Goal: Ask a question

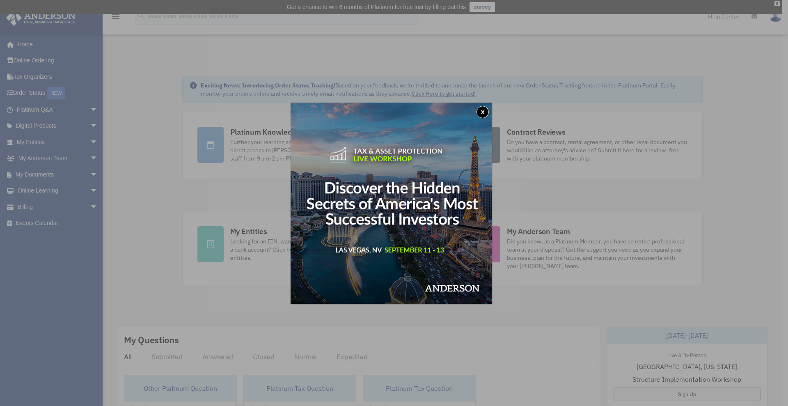
click at [487, 112] on button "x" at bounding box center [482, 112] width 12 height 12
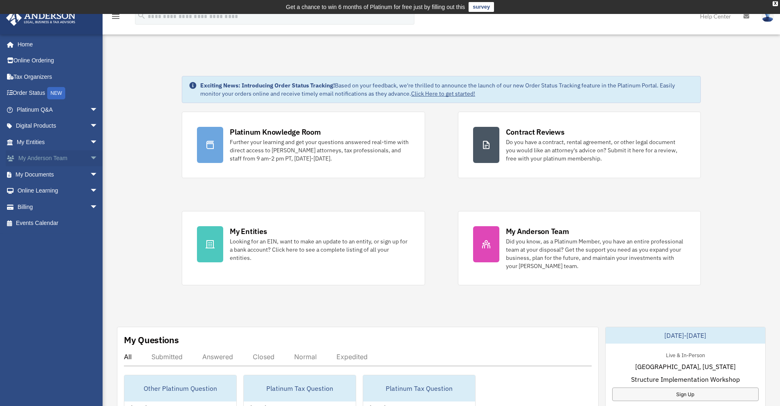
click at [39, 158] on link "My [PERSON_NAME] Team arrow_drop_down" at bounding box center [58, 158] width 105 height 16
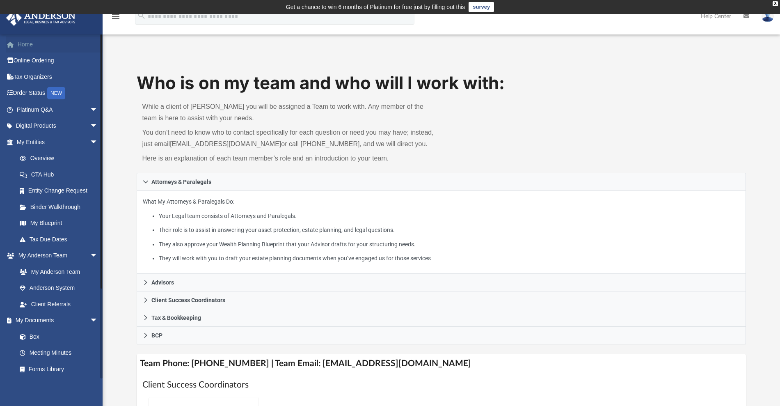
click at [18, 45] on link "Home" at bounding box center [58, 44] width 105 height 16
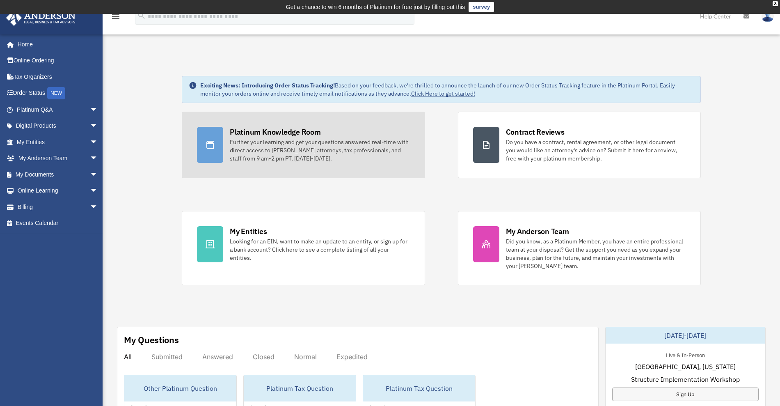
click at [267, 132] on div "Platinum Knowledge Room" at bounding box center [275, 132] width 91 height 10
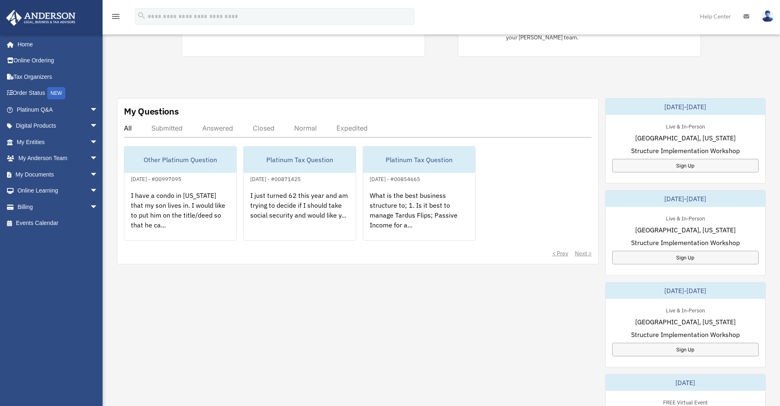
scroll to position [229, 0]
click at [166, 128] on div "Submitted" at bounding box center [166, 127] width 31 height 8
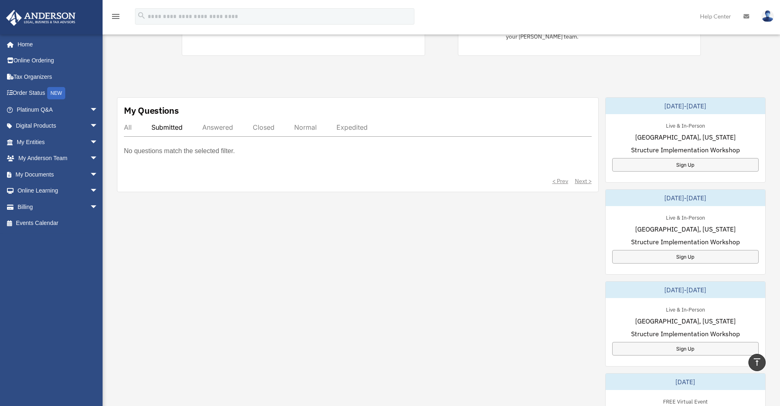
click at [128, 126] on div "All" at bounding box center [128, 127] width 8 height 8
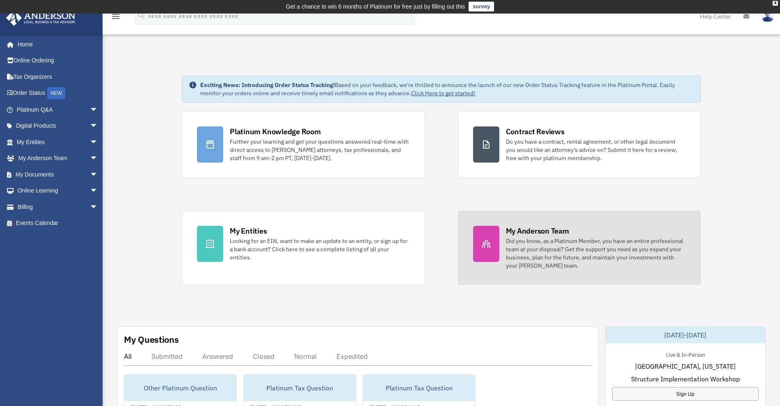
scroll to position [0, 0]
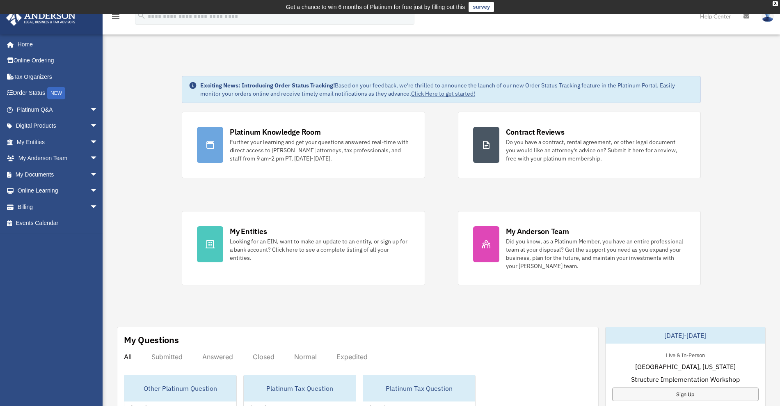
click at [116, 17] on icon "menu" at bounding box center [116, 16] width 10 height 10
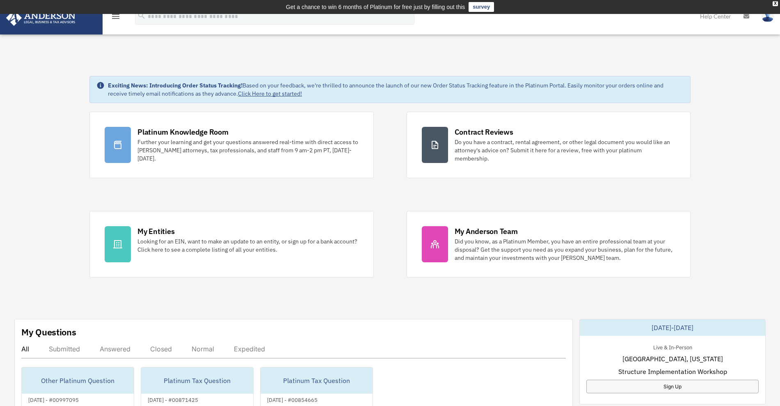
click at [116, 17] on icon "menu" at bounding box center [116, 16] width 10 height 10
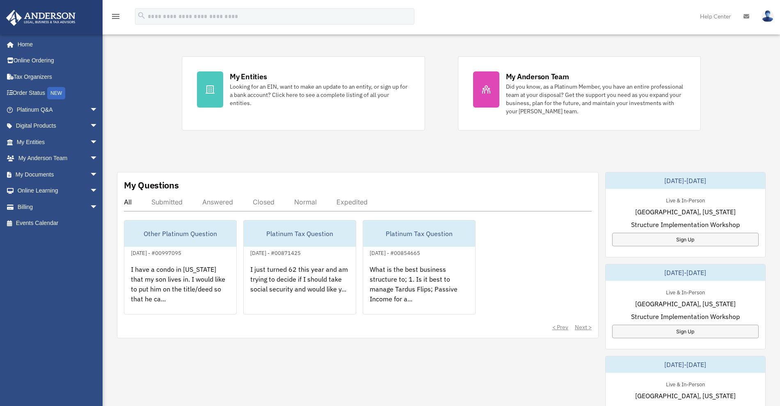
scroll to position [156, 0]
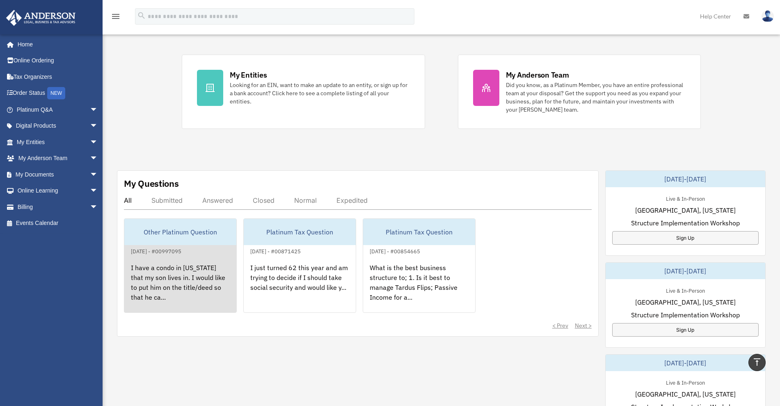
click at [162, 228] on div "Other Platinum Question" at bounding box center [180, 232] width 112 height 26
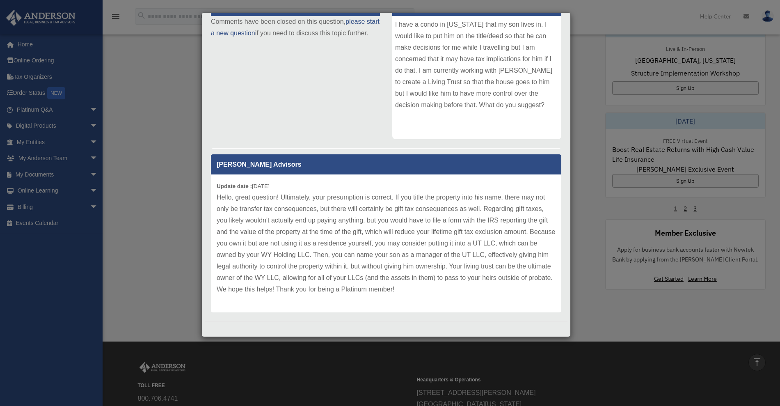
scroll to position [490, 0]
click at [158, 154] on div "Case Detail × Other Platinum Question Case Number 00997095 Created Date June 5,…" at bounding box center [390, 203] width 780 height 406
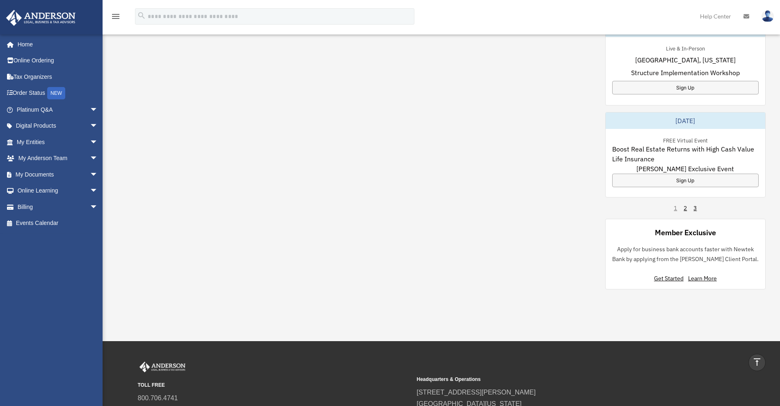
scroll to position [218, 0]
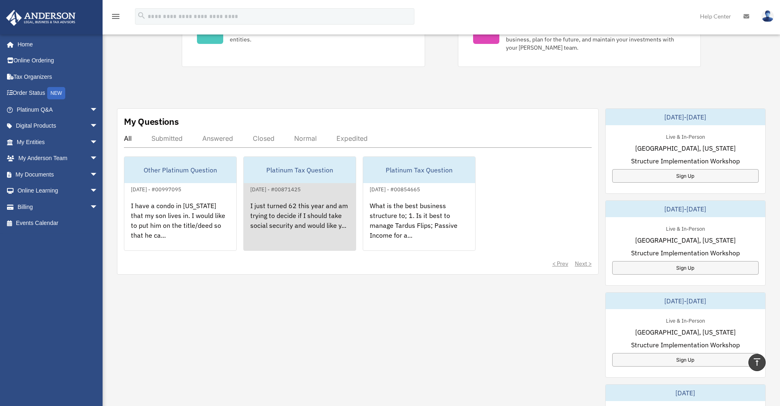
click at [300, 203] on div "I just turned 62 this year and am trying to decide if I should take social secu…" at bounding box center [300, 226] width 112 height 64
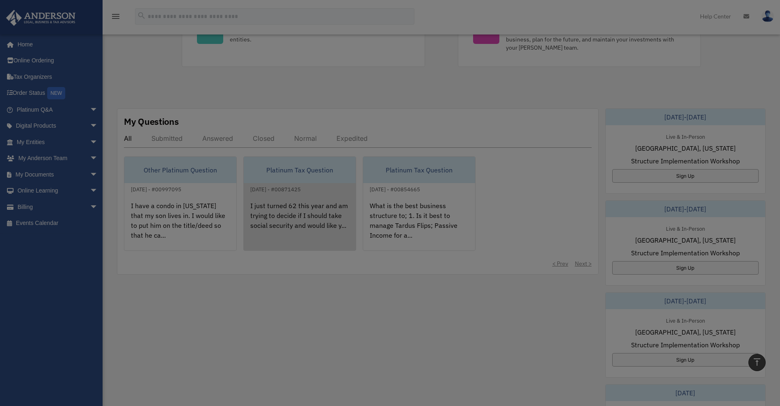
scroll to position [0, 0]
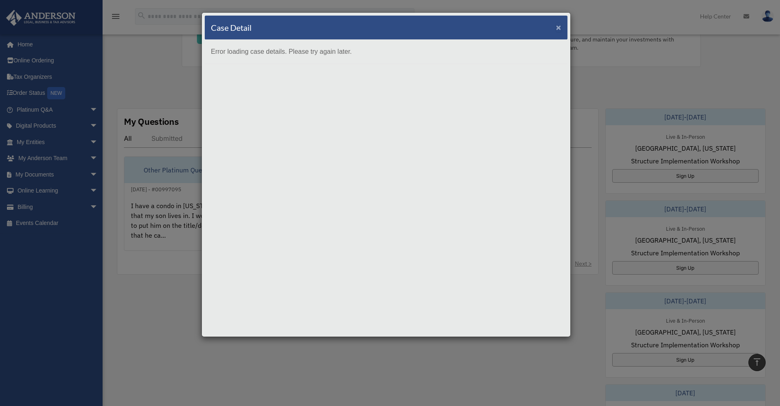
click at [560, 27] on span "×" at bounding box center [558, 27] width 5 height 9
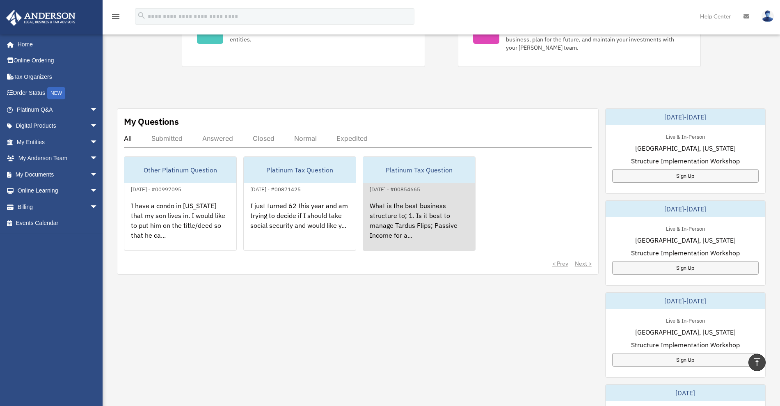
click at [400, 211] on div "What is the best business structure to; 1. Is it best to manage Tardus Flips; P…" at bounding box center [419, 226] width 112 height 64
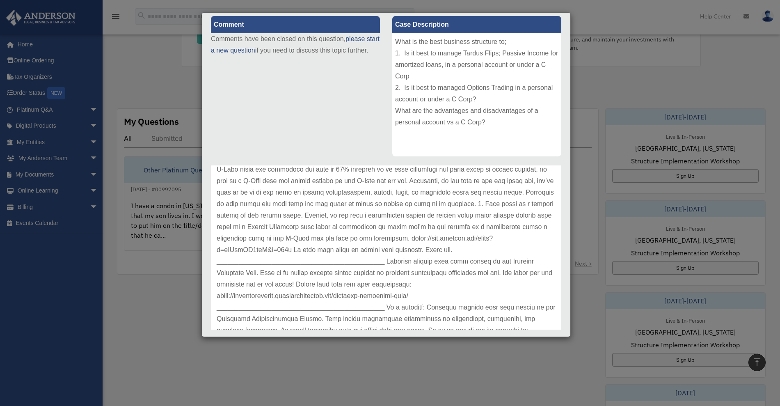
scroll to position [49, 0]
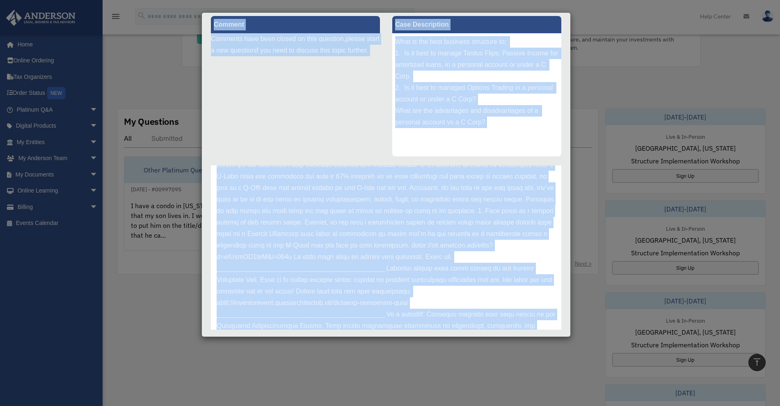
drag, startPoint x: 570, startPoint y: 336, endPoint x: 597, endPoint y: 369, distance: 42.6
click at [597, 369] on div "Case Detail × Platinum Tax Question Case Number 00854665 Created Date February …" at bounding box center [390, 203] width 780 height 406
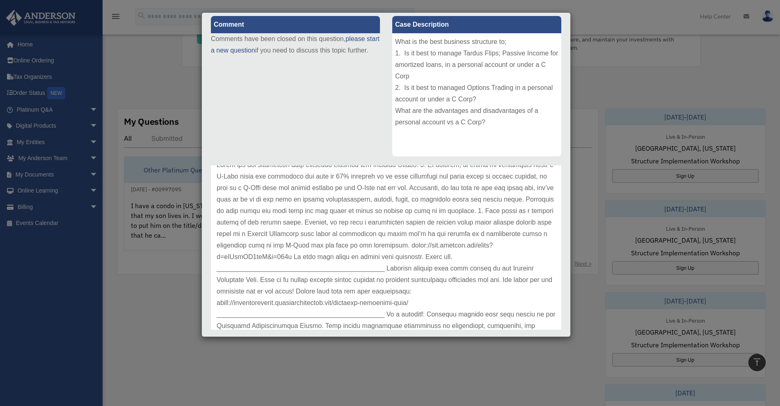
click at [604, 272] on div "Case Detail × Platinum Tax Question Case Number 00854665 Created Date February …" at bounding box center [390, 203] width 780 height 406
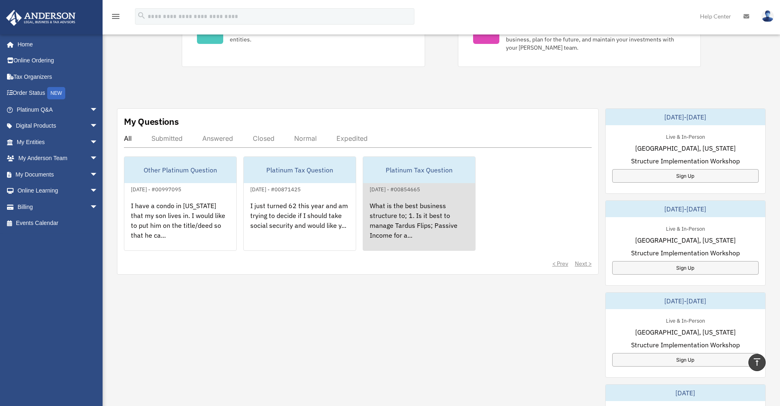
click at [442, 207] on div "What is the best business structure to; 1. Is it best to manage Tardus Flips; P…" at bounding box center [419, 226] width 112 height 64
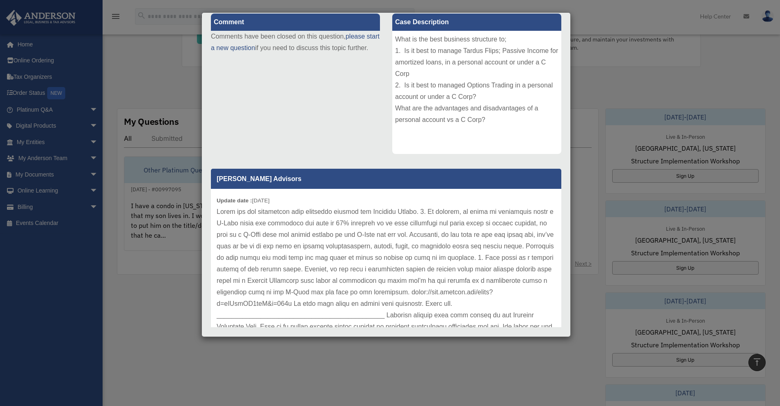
scroll to position [0, 0]
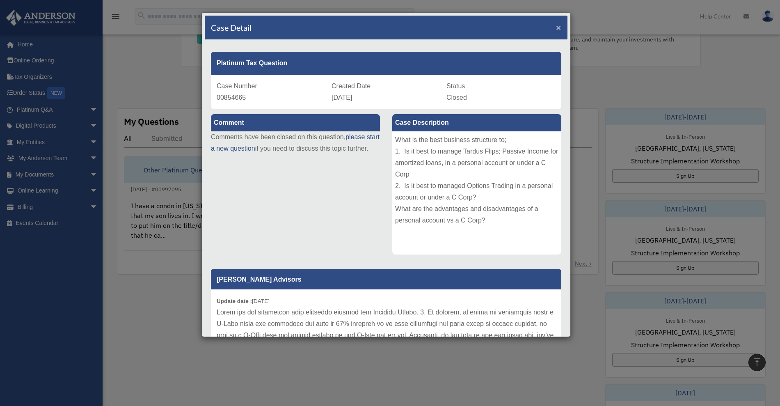
click at [556, 27] on span "×" at bounding box center [558, 27] width 5 height 9
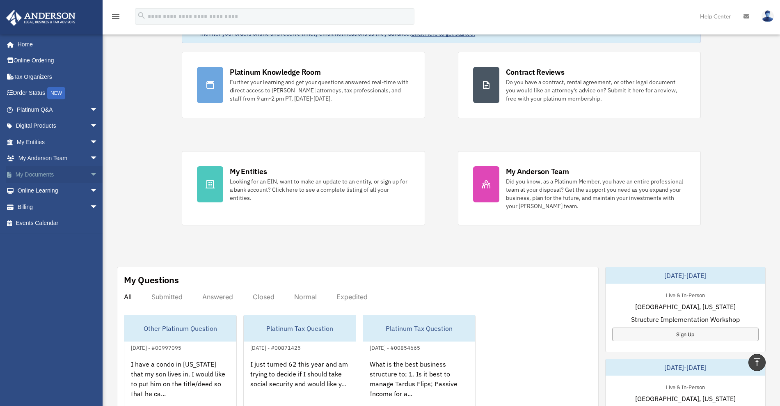
scroll to position [59, 0]
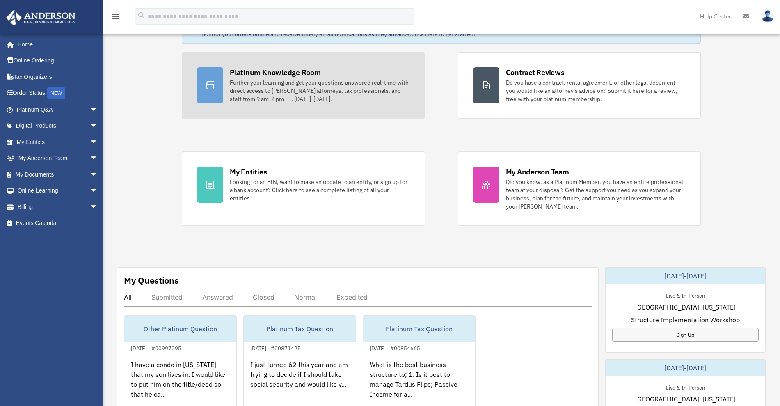
click at [254, 73] on div "Platinum Knowledge Room" at bounding box center [275, 72] width 91 height 10
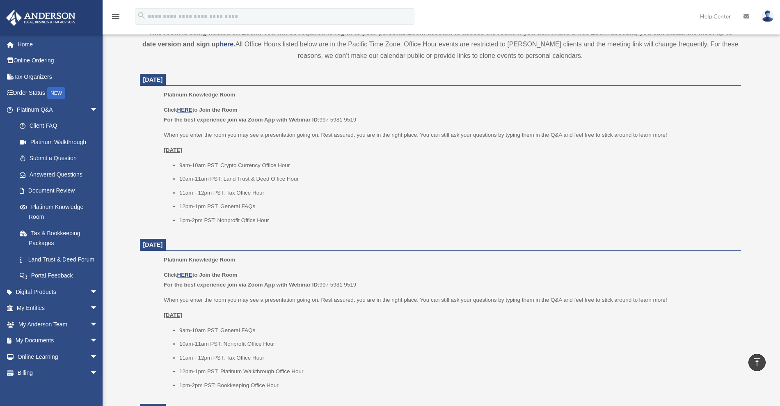
scroll to position [305, 0]
click at [71, 158] on link "Submit a Question" at bounding box center [60, 158] width 99 height 16
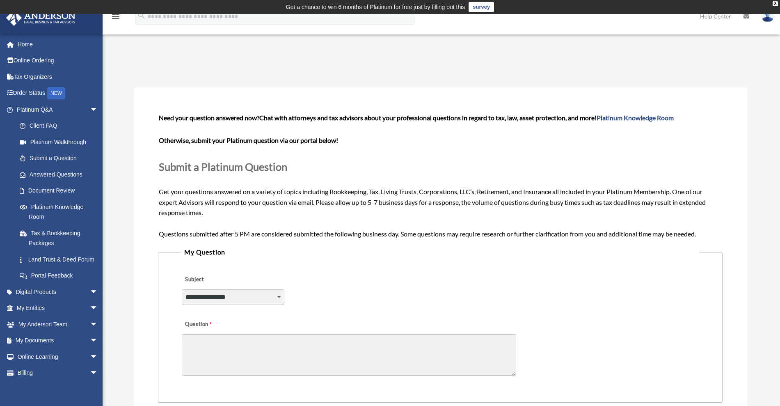
click at [249, 302] on select "**********" at bounding box center [233, 297] width 103 height 16
select select "******"
click at [182, 289] on select "**********" at bounding box center [233, 297] width 103 height 16
click at [233, 350] on textarea "Question" at bounding box center [349, 354] width 334 height 41
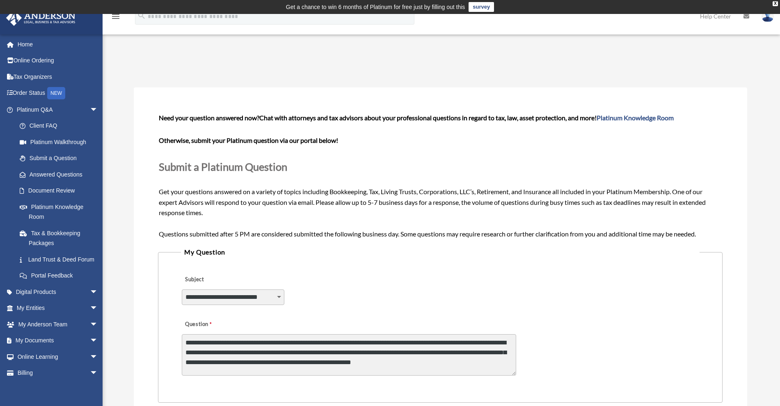
scroll to position [1, 0]
click at [282, 360] on textarea "**********" at bounding box center [349, 354] width 334 height 41
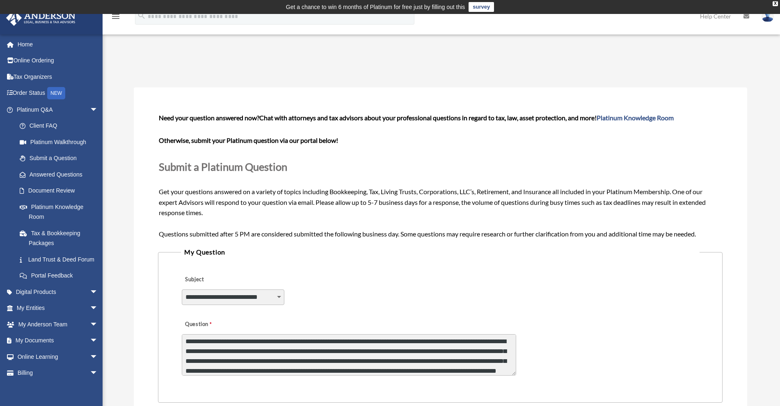
type textarea "**********"
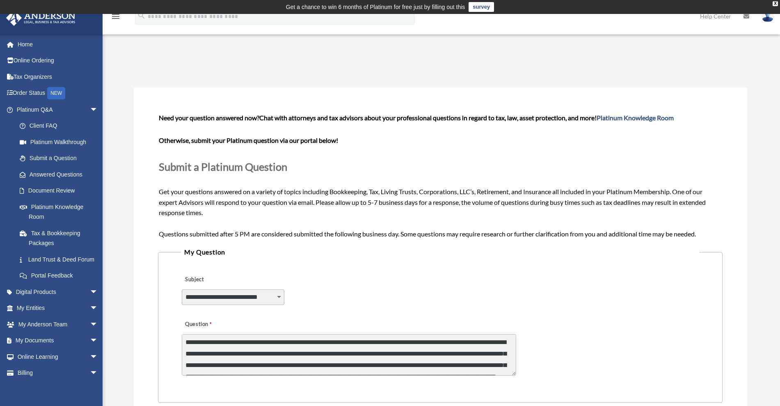
scroll to position [2, 0]
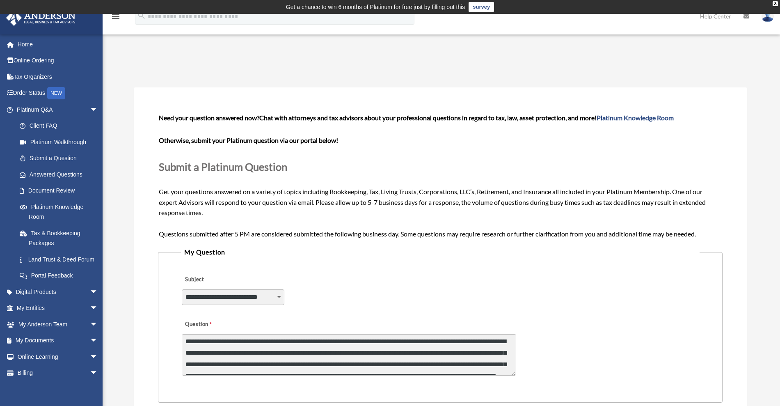
click at [573, 359] on div "**********" at bounding box center [440, 347] width 518 height 66
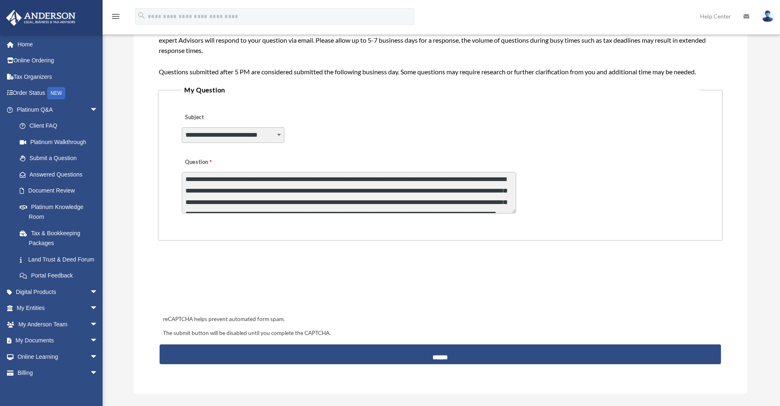
scroll to position [163, 0]
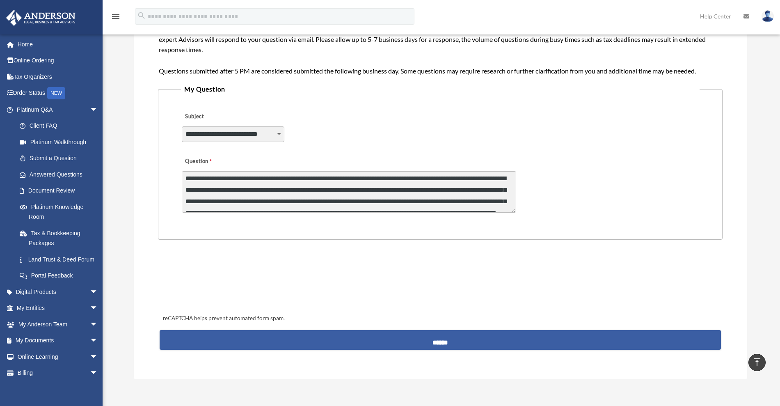
click at [431, 342] on input "******" at bounding box center [440, 340] width 561 height 20
